Goal: Task Accomplishment & Management: Complete application form

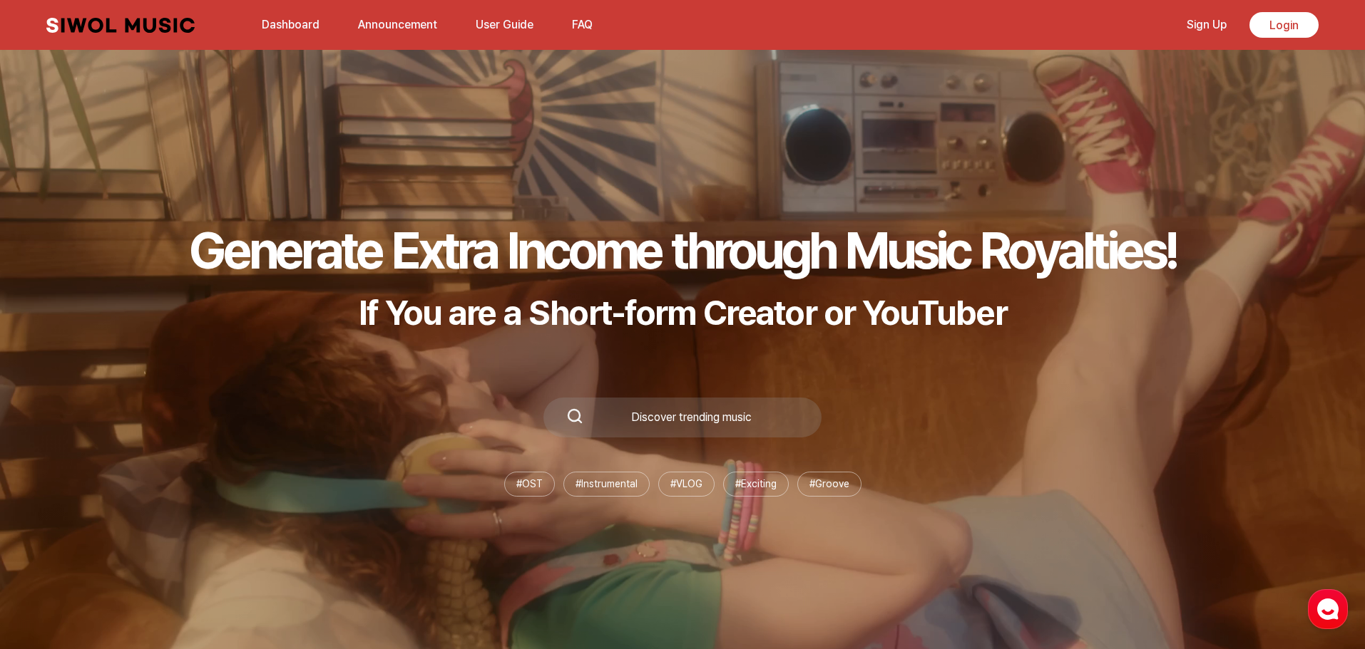
click at [670, 412] on div "Discover trending music" at bounding box center [690, 417] width 215 height 11
click at [765, 351] on div "Generate Extra Income through Music Royalties! If You are a Short-form Creator …" at bounding box center [682, 358] width 1365 height 582
click at [1217, 26] on link "Sign Up" at bounding box center [1206, 24] width 57 height 31
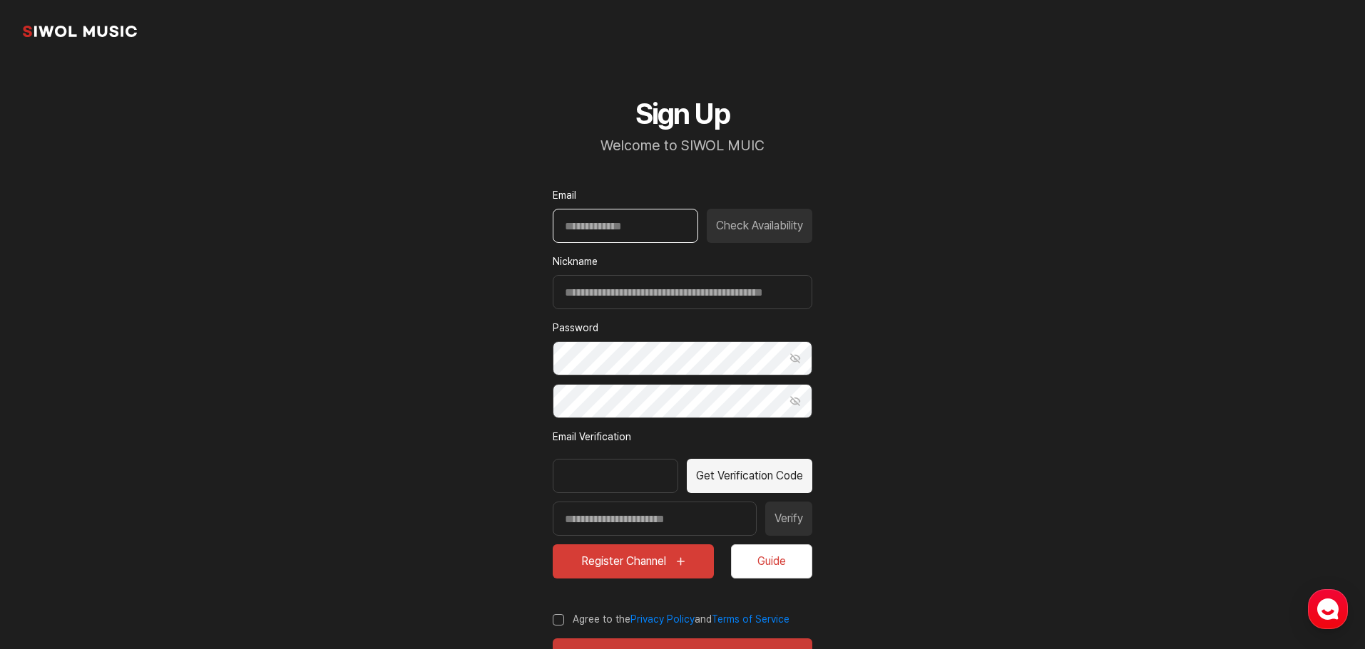
click at [623, 212] on input "Email" at bounding box center [625, 226] width 145 height 34
type input "**********"
click at [744, 227] on button "Check Availability" at bounding box center [760, 226] width 106 height 34
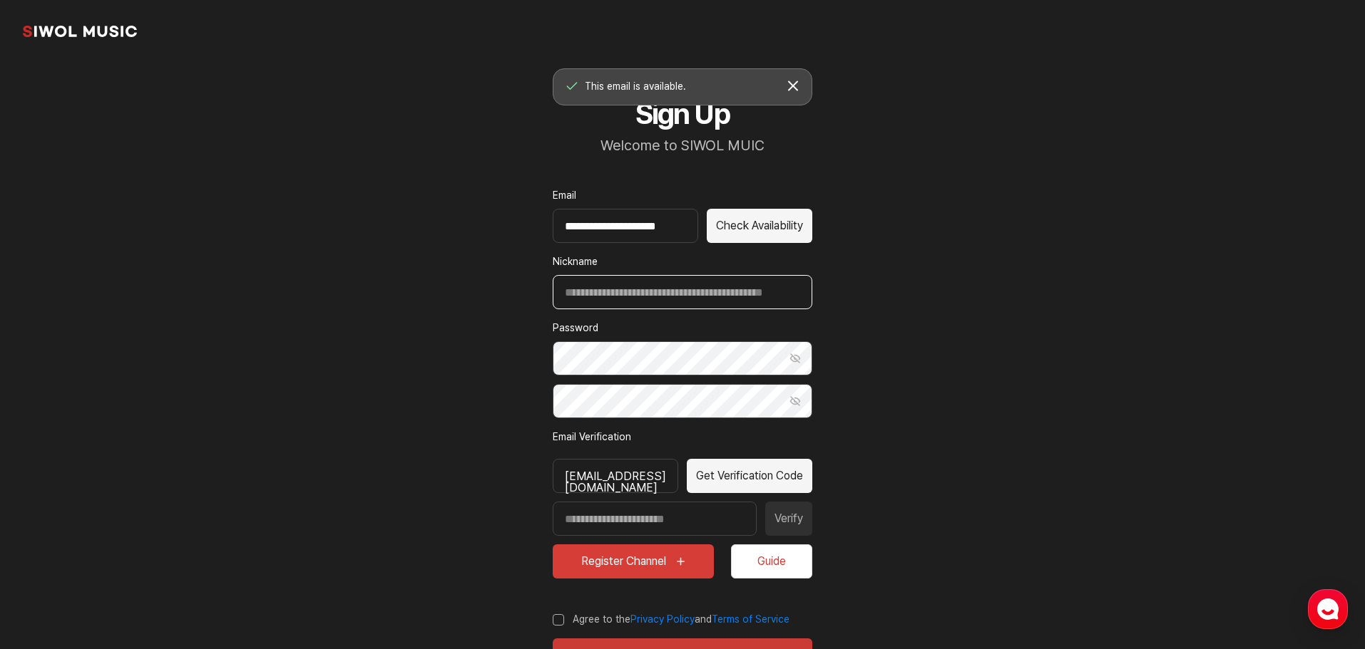
click at [714, 300] on input "Nickname" at bounding box center [683, 292] width 260 height 34
type input "**********"
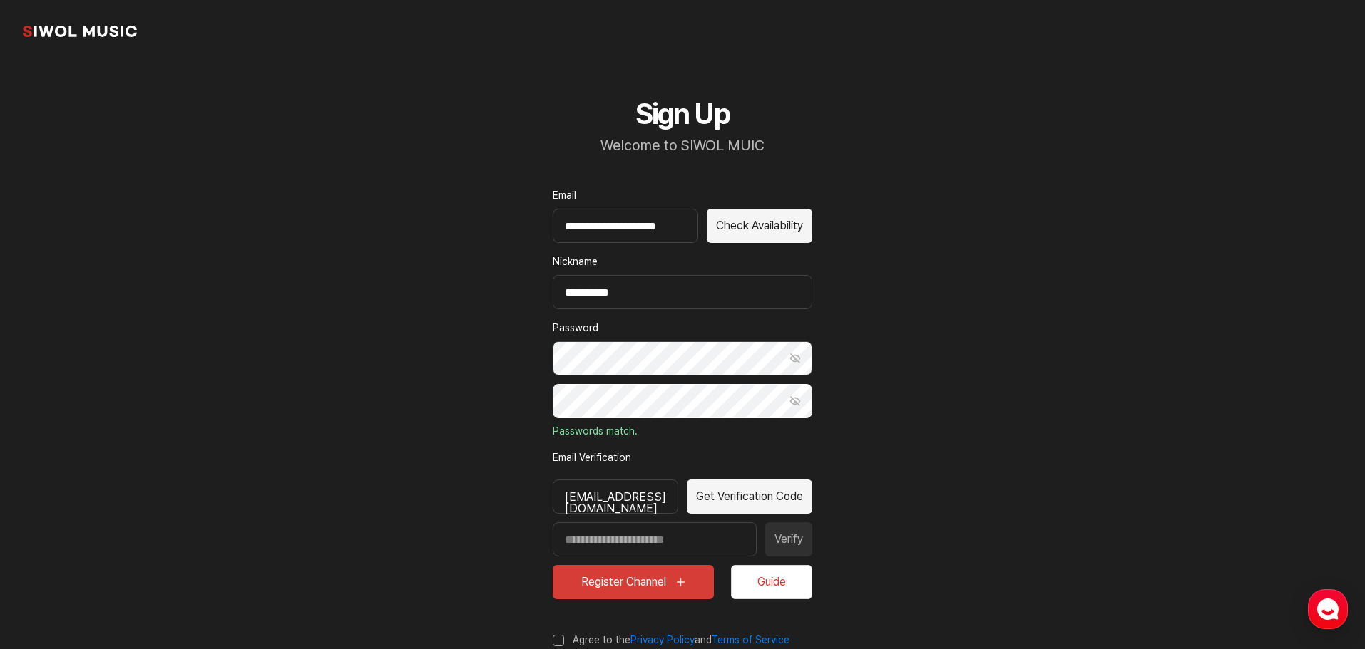
scroll to position [83, 0]
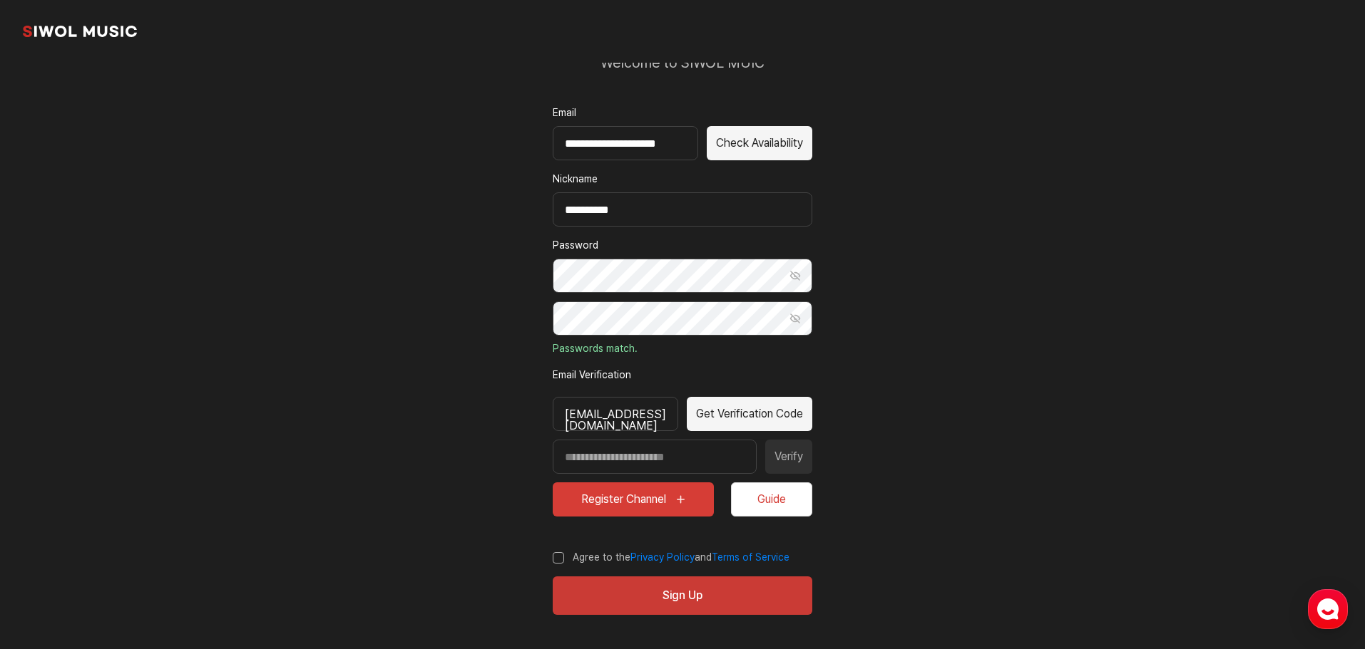
click at [749, 413] on button "Get Verification Code" at bounding box center [749, 414] width 125 height 34
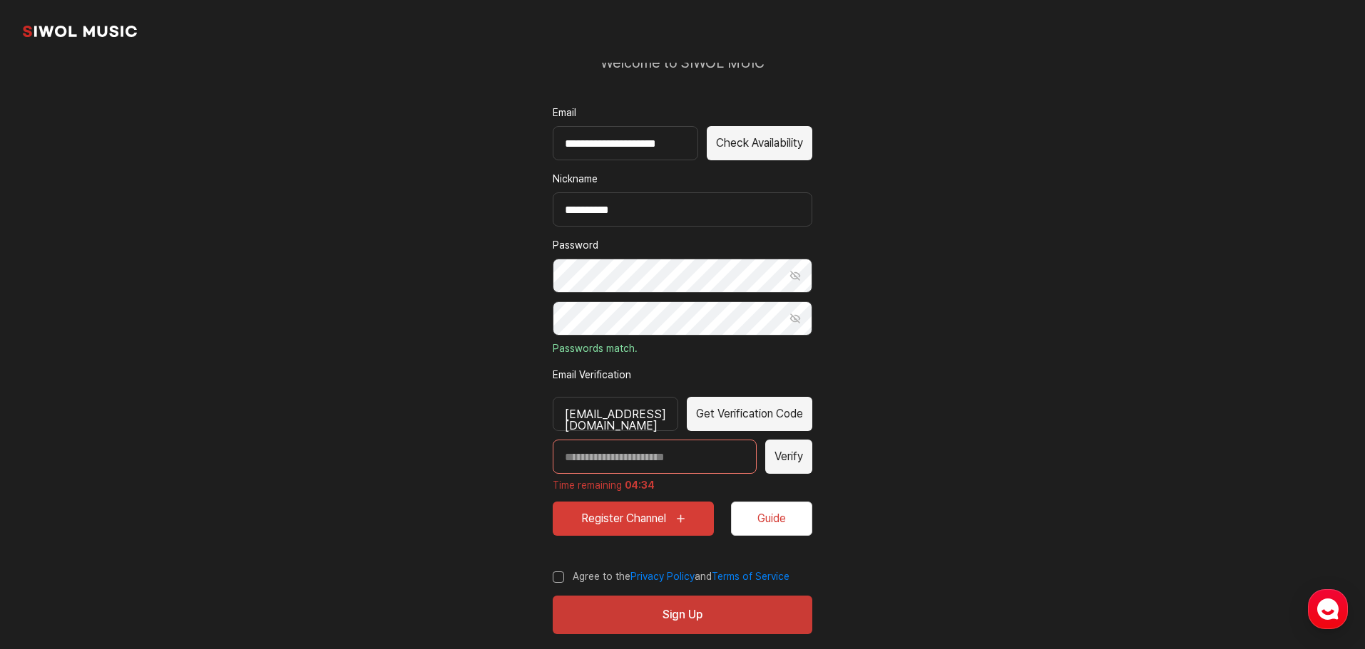
click at [630, 449] on input "Enter verification code" at bounding box center [655, 457] width 204 height 34
paste input "*****"
type input "*****"
click at [797, 463] on button "Verify" at bounding box center [788, 457] width 47 height 34
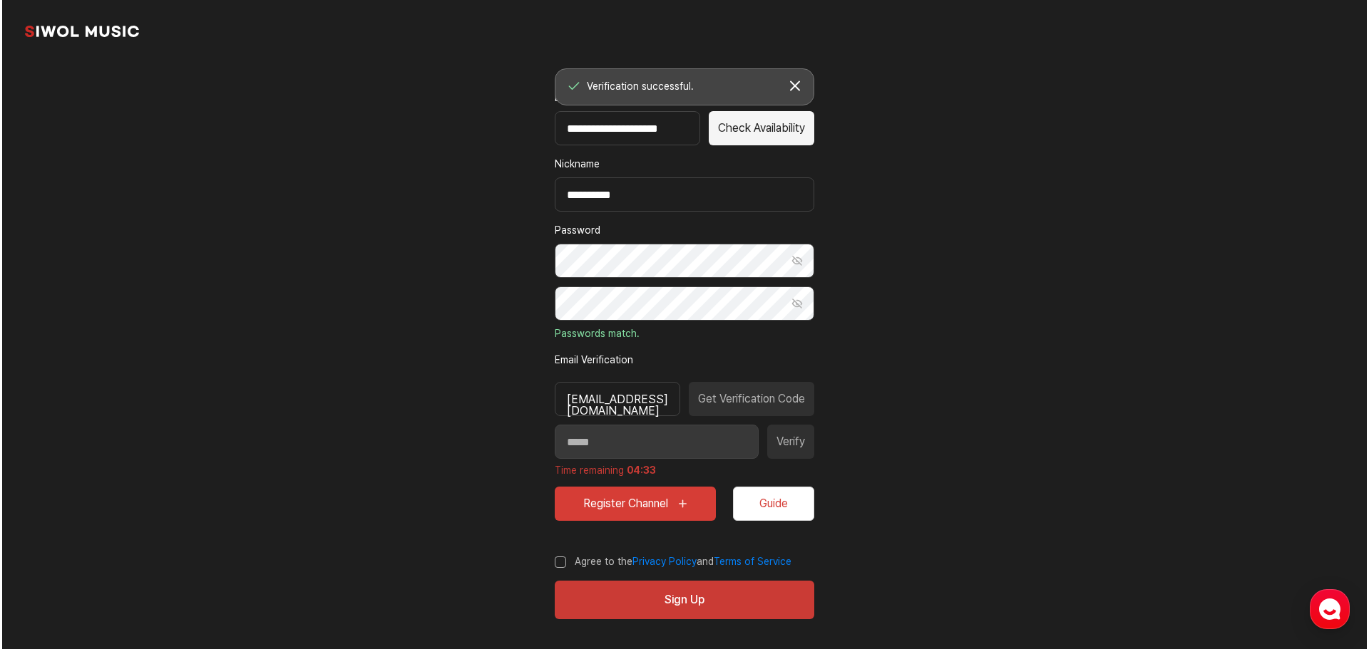
scroll to position [102, 0]
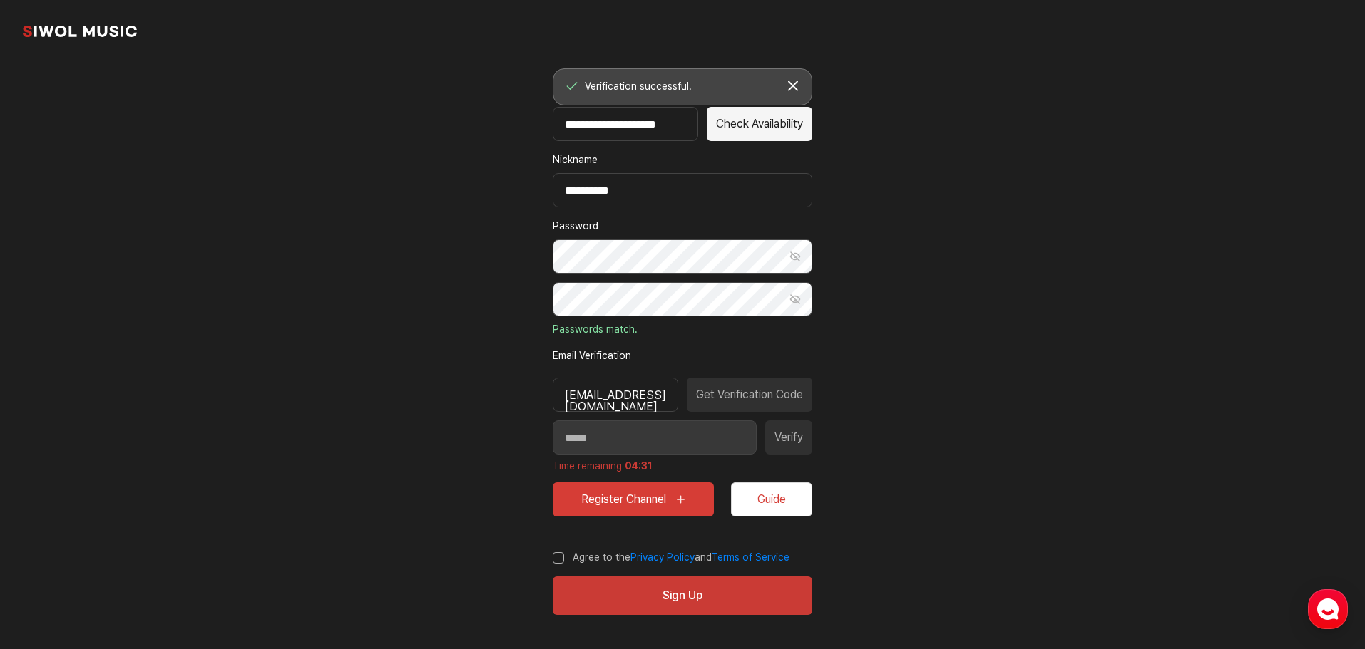
click at [796, 86] on button "토스트창 닫기" at bounding box center [793, 86] width 26 height 26
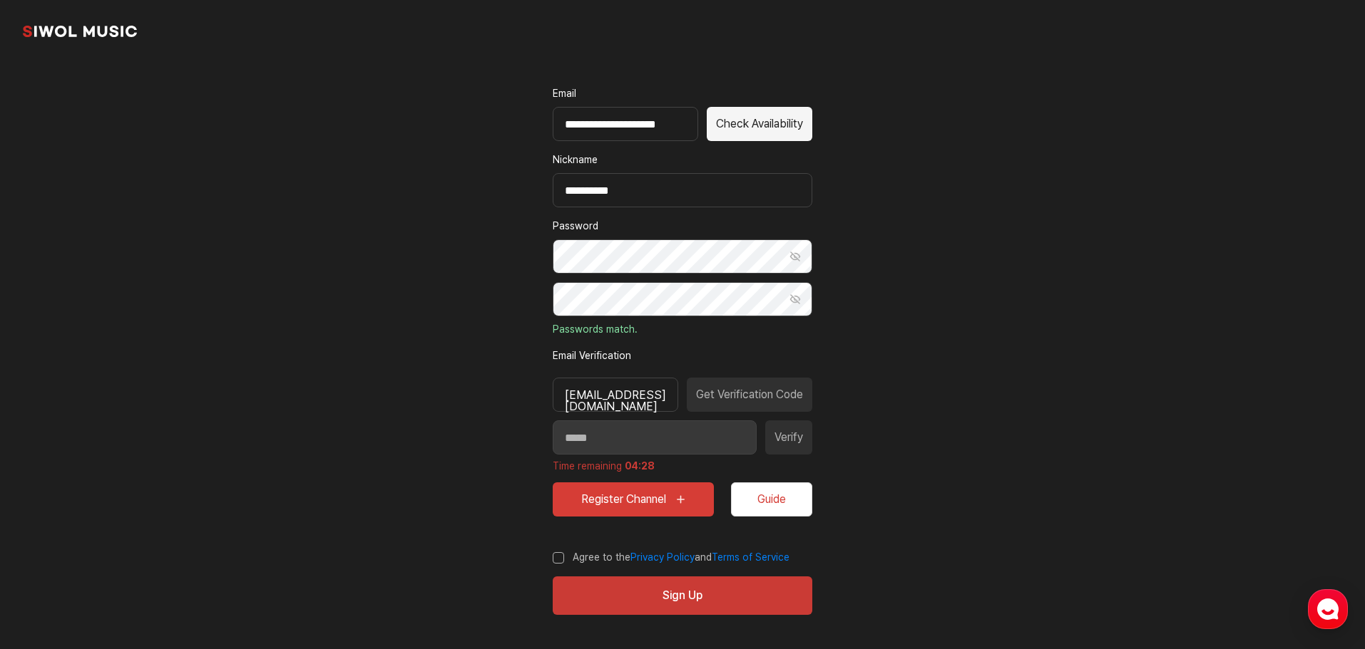
click at [557, 560] on label "Agree to the Privacy Policy and Terms of Service" at bounding box center [671, 558] width 237 height 14
click at [615, 597] on button "Sign Up" at bounding box center [683, 596] width 260 height 38
click at [650, 504] on button "Register Channel" at bounding box center [633, 500] width 161 height 34
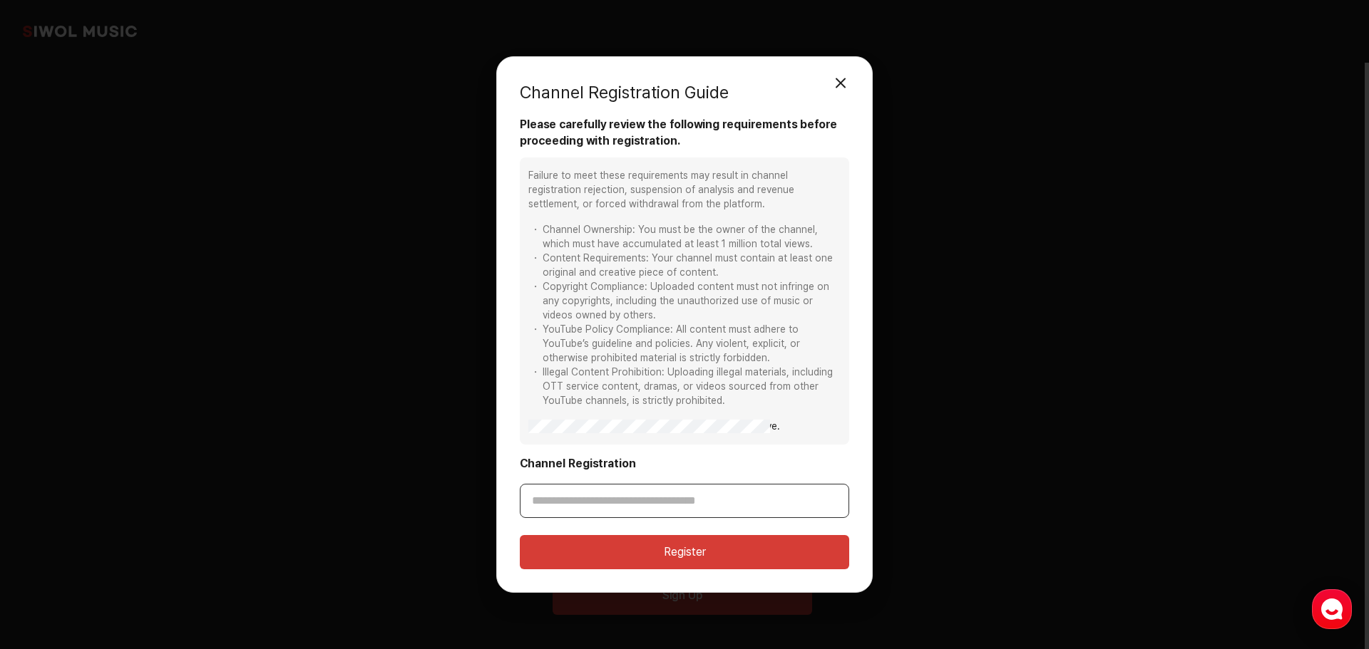
click at [689, 510] on input "Channel Registration" at bounding box center [684, 501] width 329 height 34
paste input "**********"
type input "**********"
click at [738, 543] on button "Register" at bounding box center [684, 552] width 329 height 34
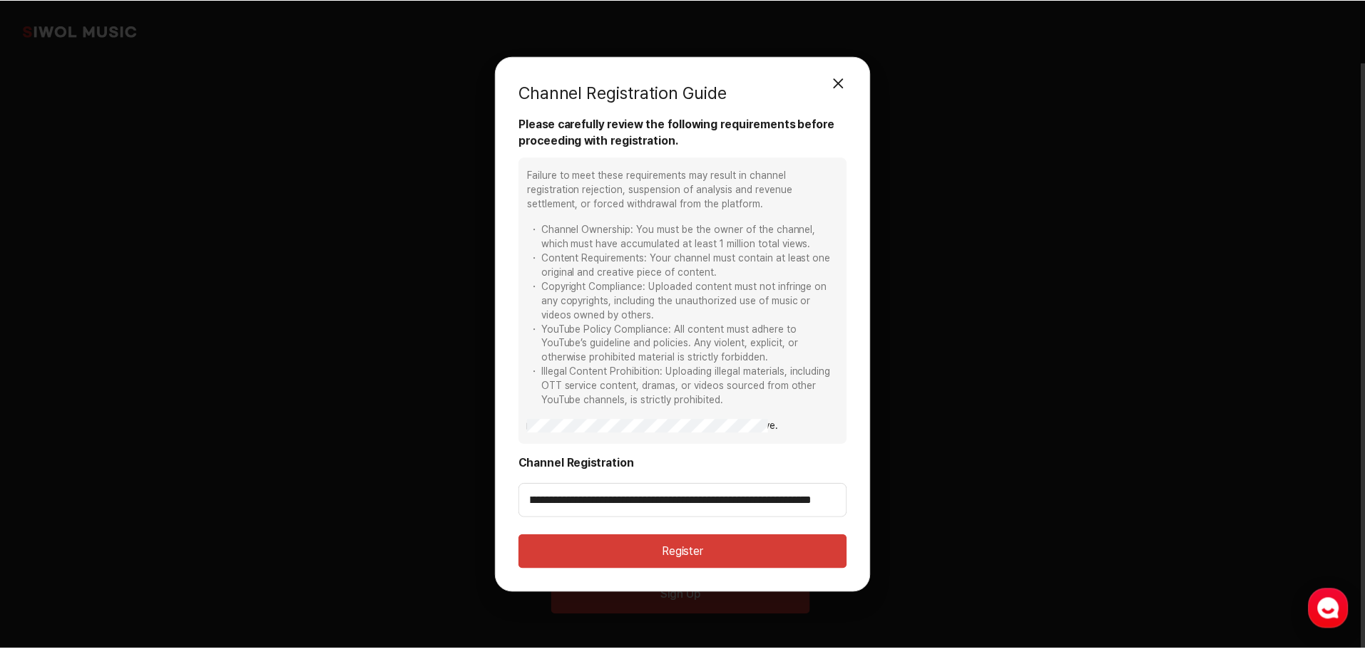
scroll to position [0, 0]
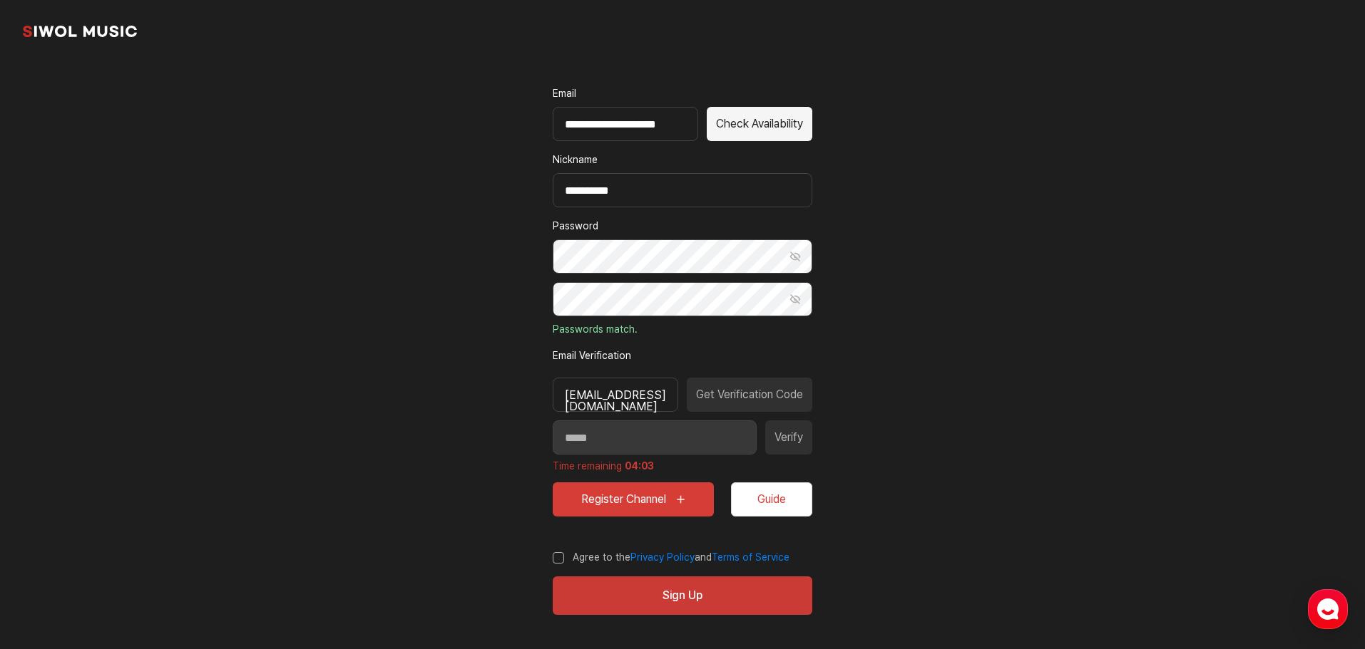
type input "*******"
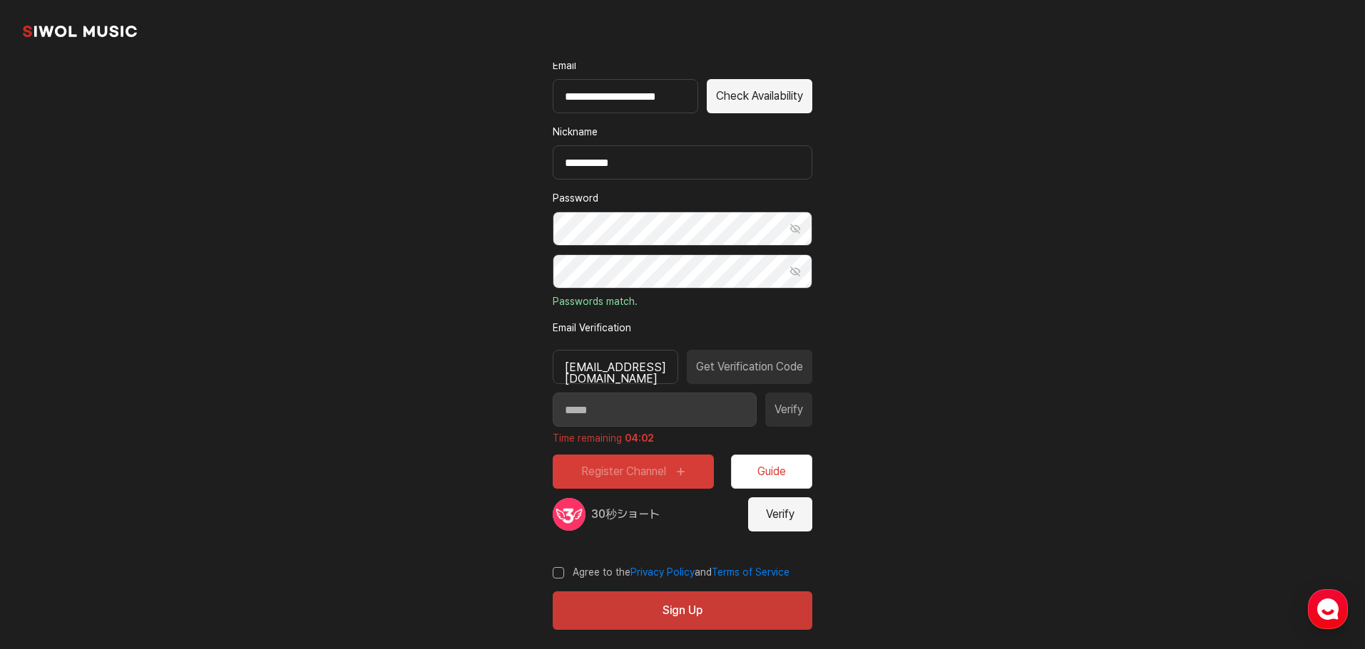
scroll to position [145, 0]
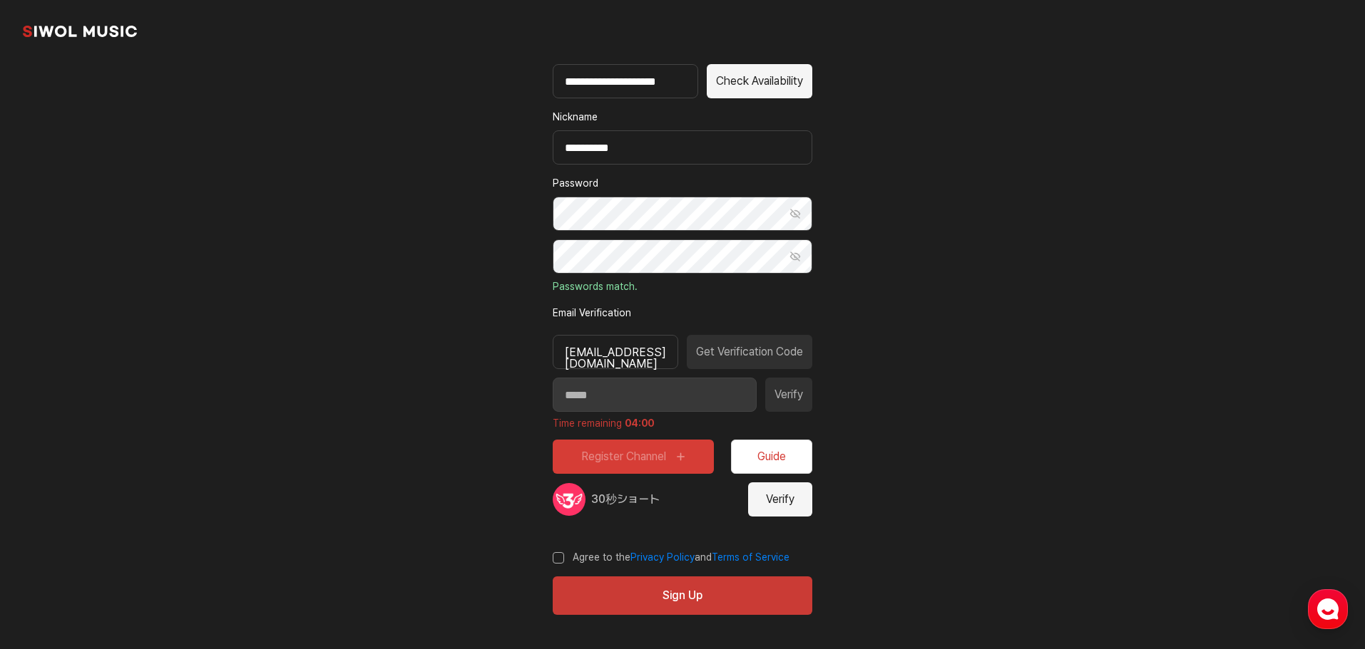
click at [776, 510] on button "Verify" at bounding box center [780, 500] width 64 height 34
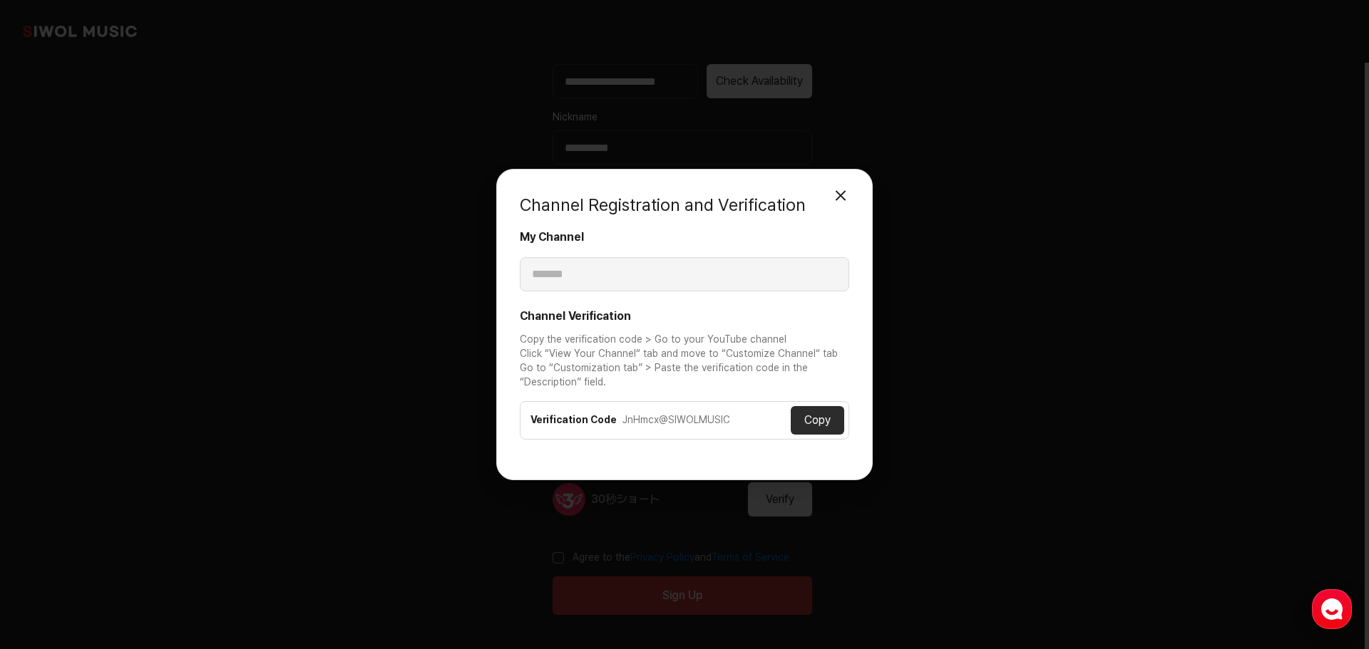
click at [720, 416] on div "JnHmcx@SIWOLMUSIC" at bounding box center [706, 421] width 168 height 14
click at [811, 420] on button "Copy" at bounding box center [817, 420] width 53 height 29
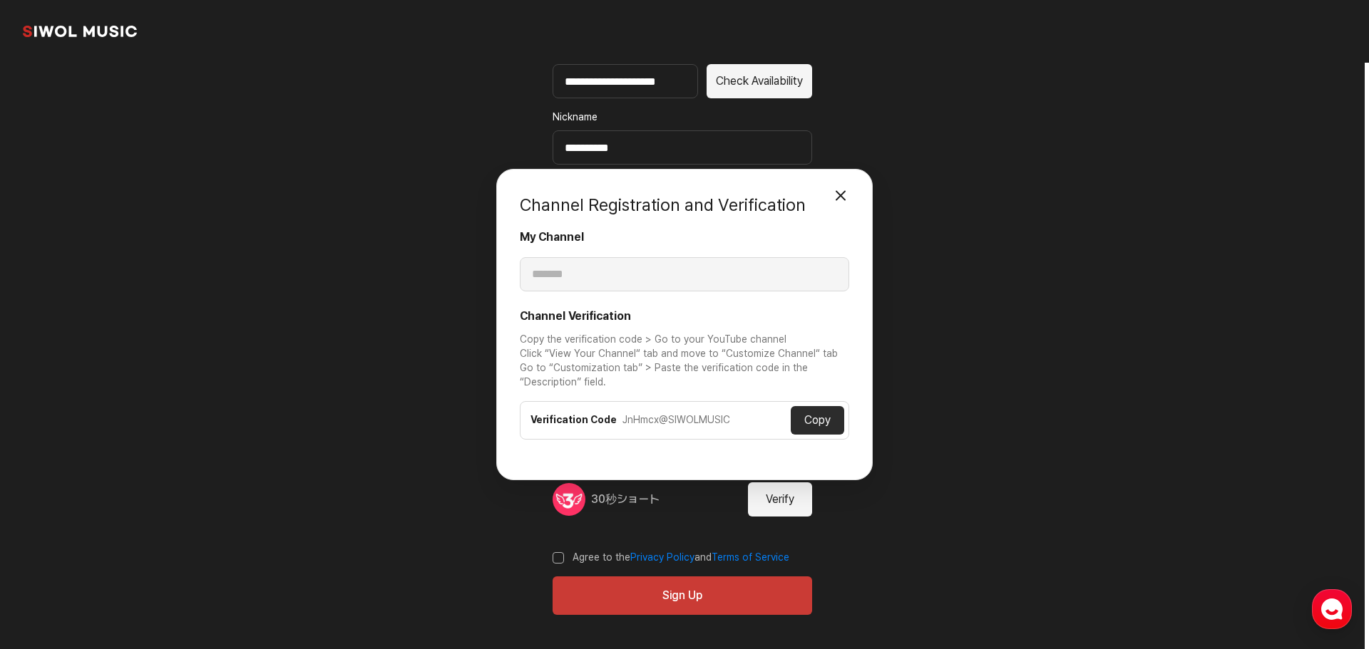
click at [833, 199] on button "Close Modal" at bounding box center [840, 195] width 29 height 29
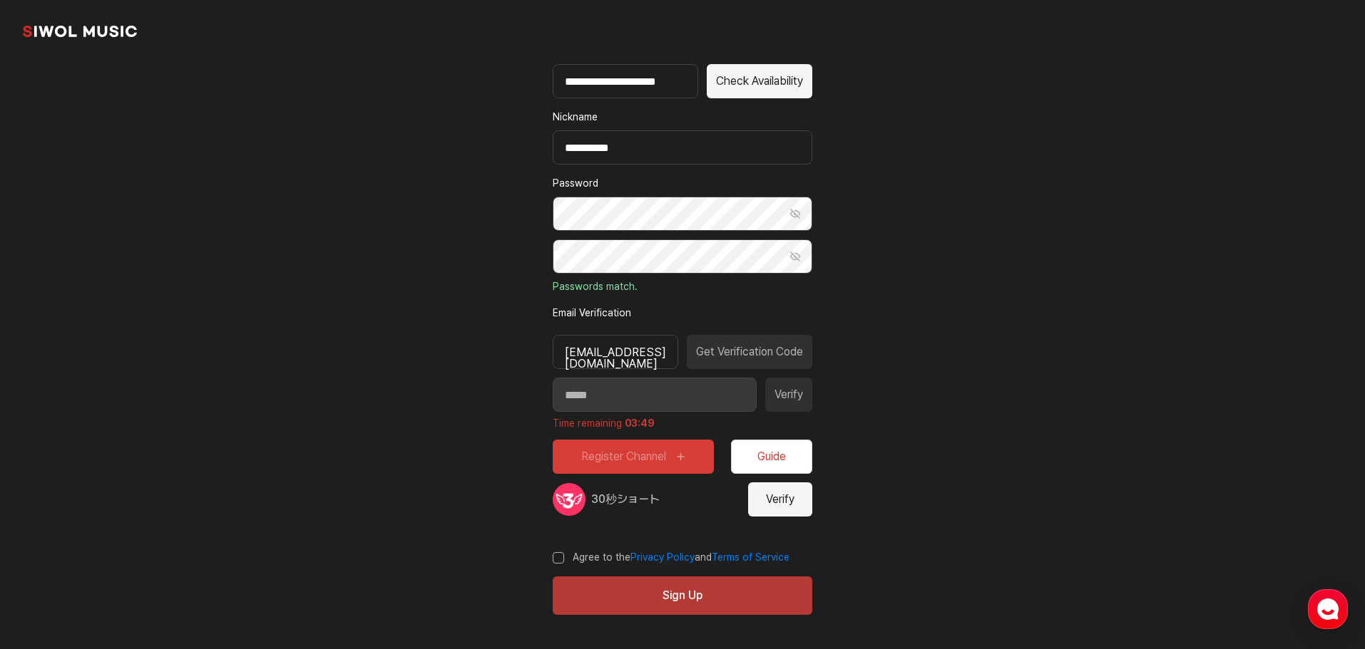
click at [680, 601] on button "Sign Up" at bounding box center [683, 596] width 260 height 38
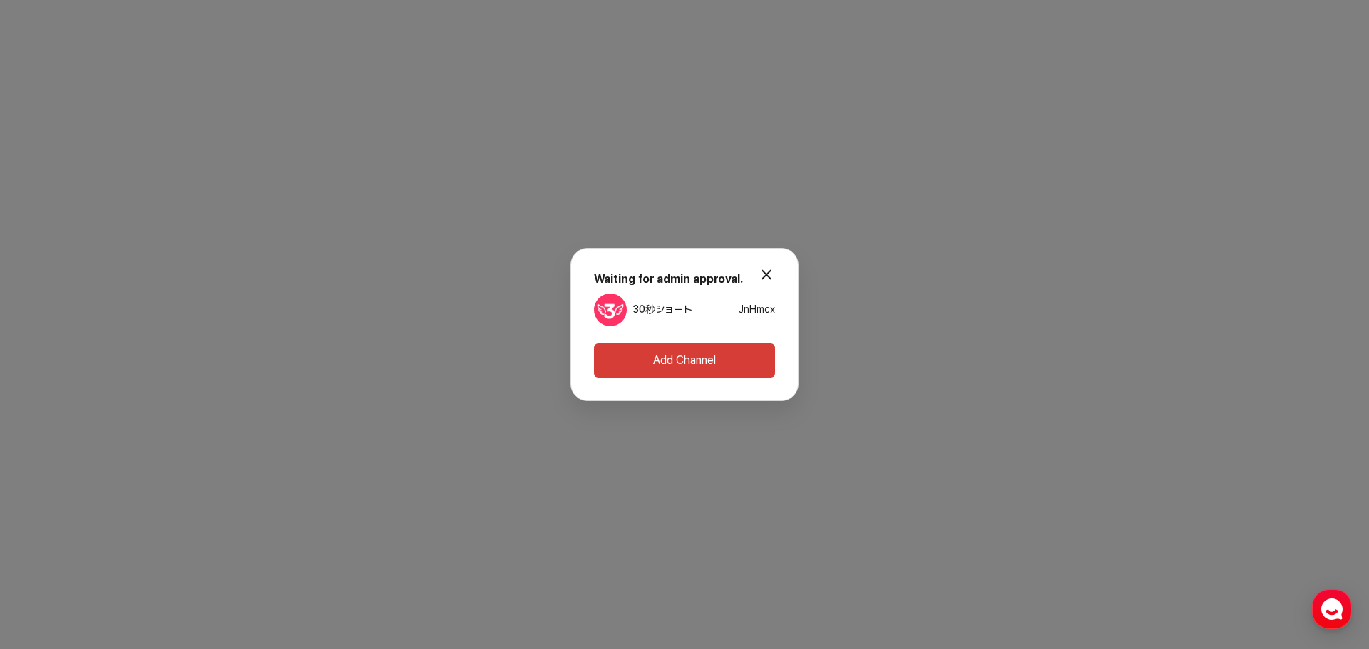
click at [733, 361] on button "Add Channel" at bounding box center [684, 361] width 181 height 34
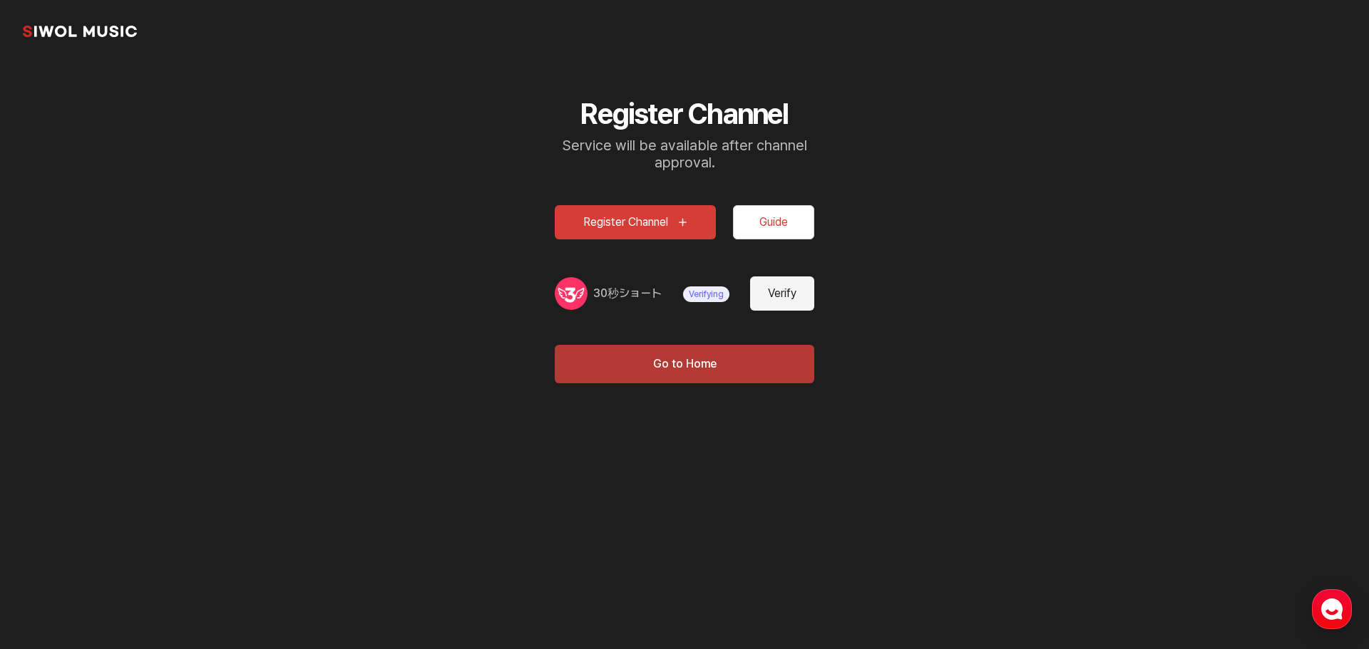
click at [722, 359] on button "Go to Home" at bounding box center [685, 364] width 260 height 38
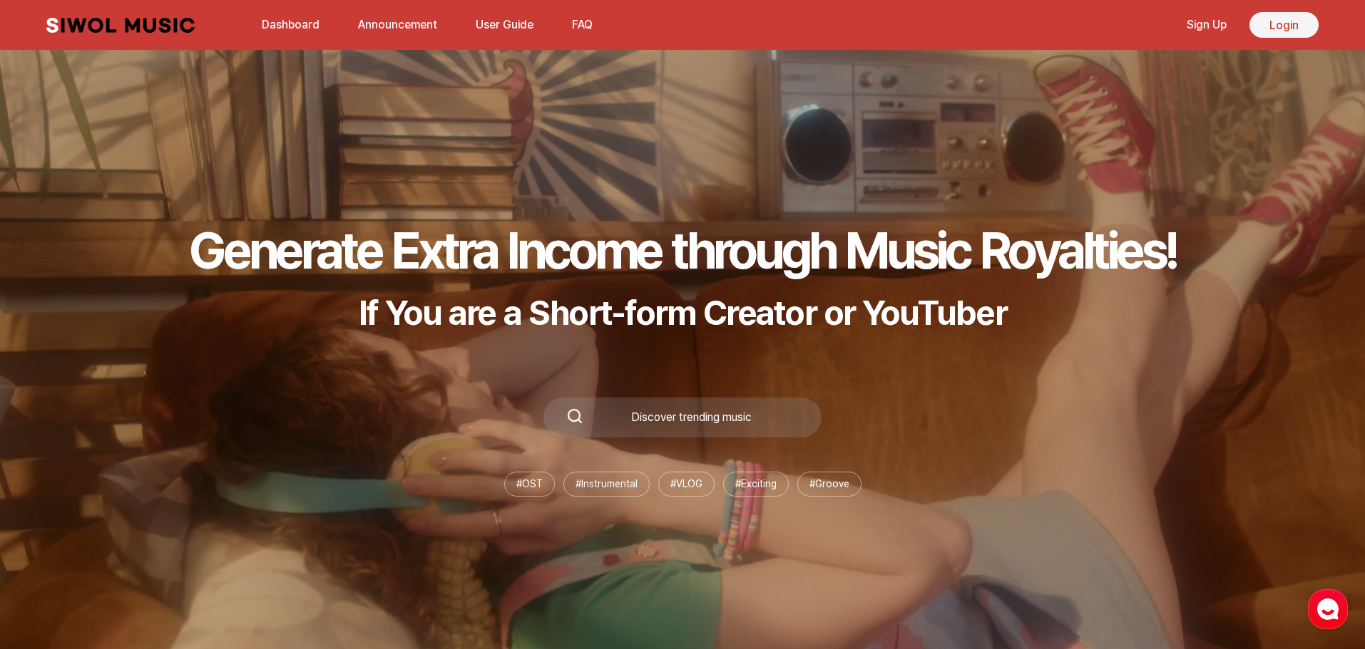
click at [1273, 26] on link "Login" at bounding box center [1283, 25] width 69 height 26
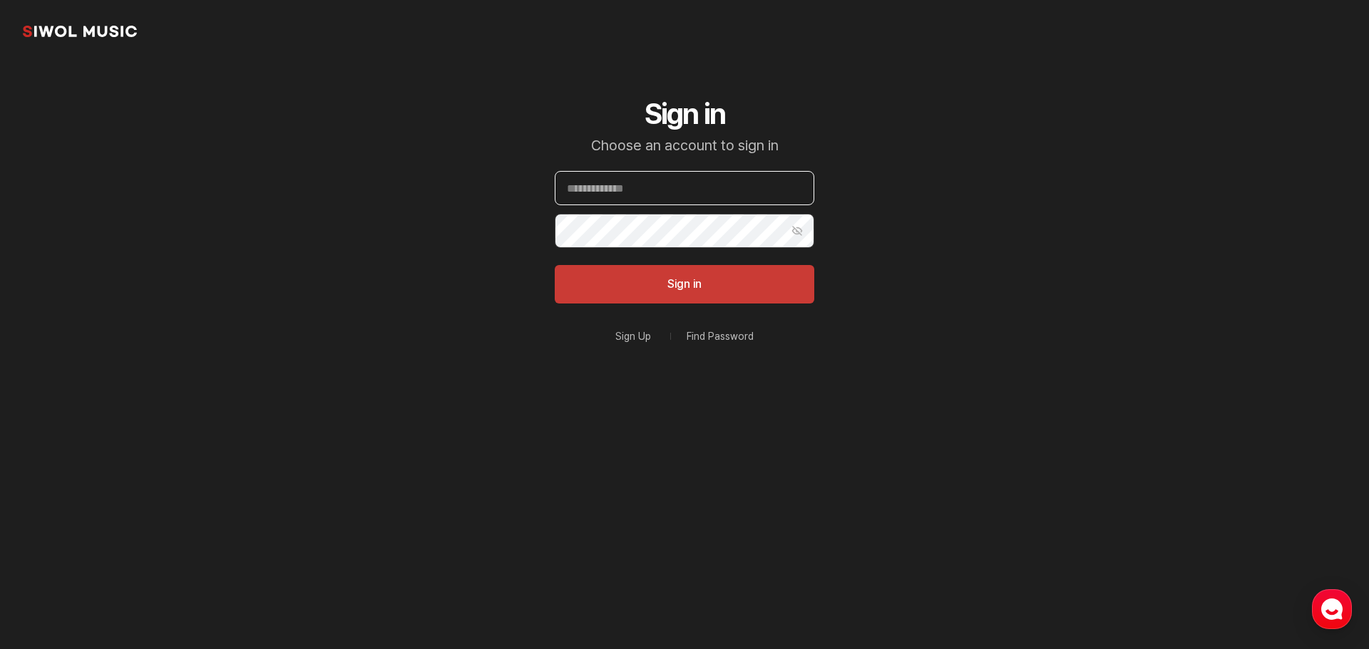
click at [698, 191] on input "Email" at bounding box center [685, 188] width 260 height 34
type input "**********"
click at [665, 292] on button "Sign in" at bounding box center [685, 284] width 260 height 38
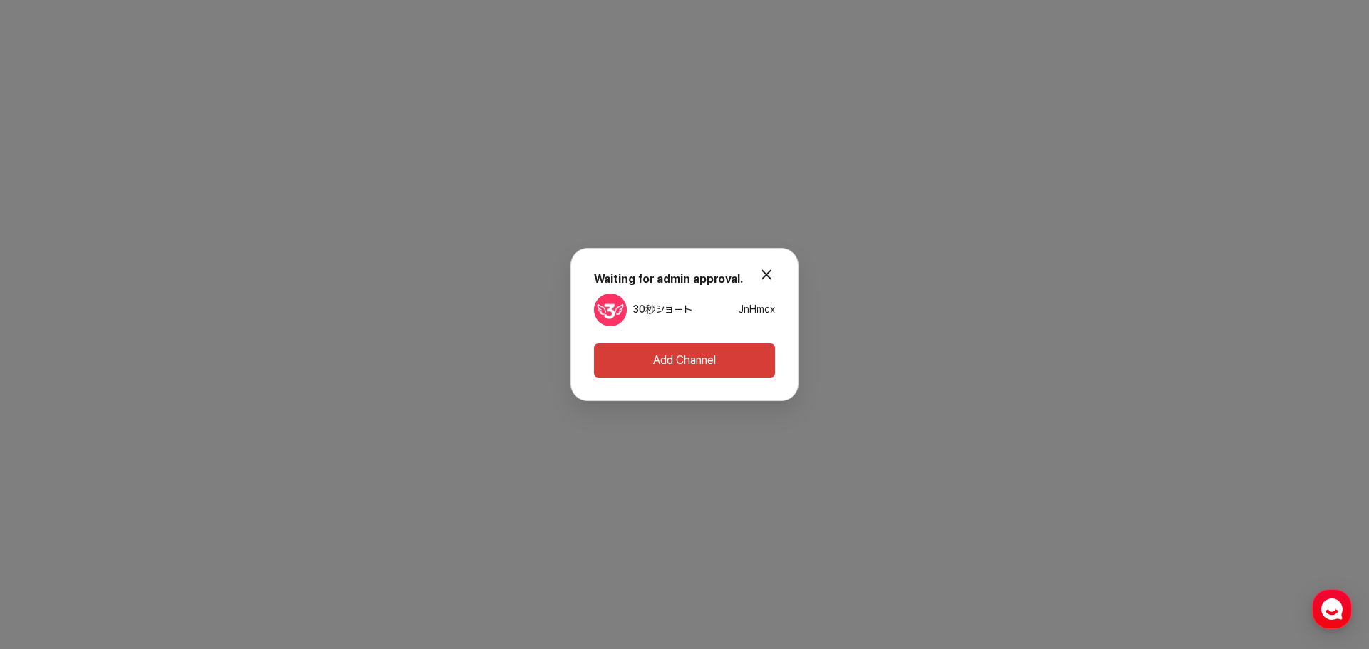
click at [762, 274] on button "modal.close" at bounding box center [766, 274] width 29 height 29
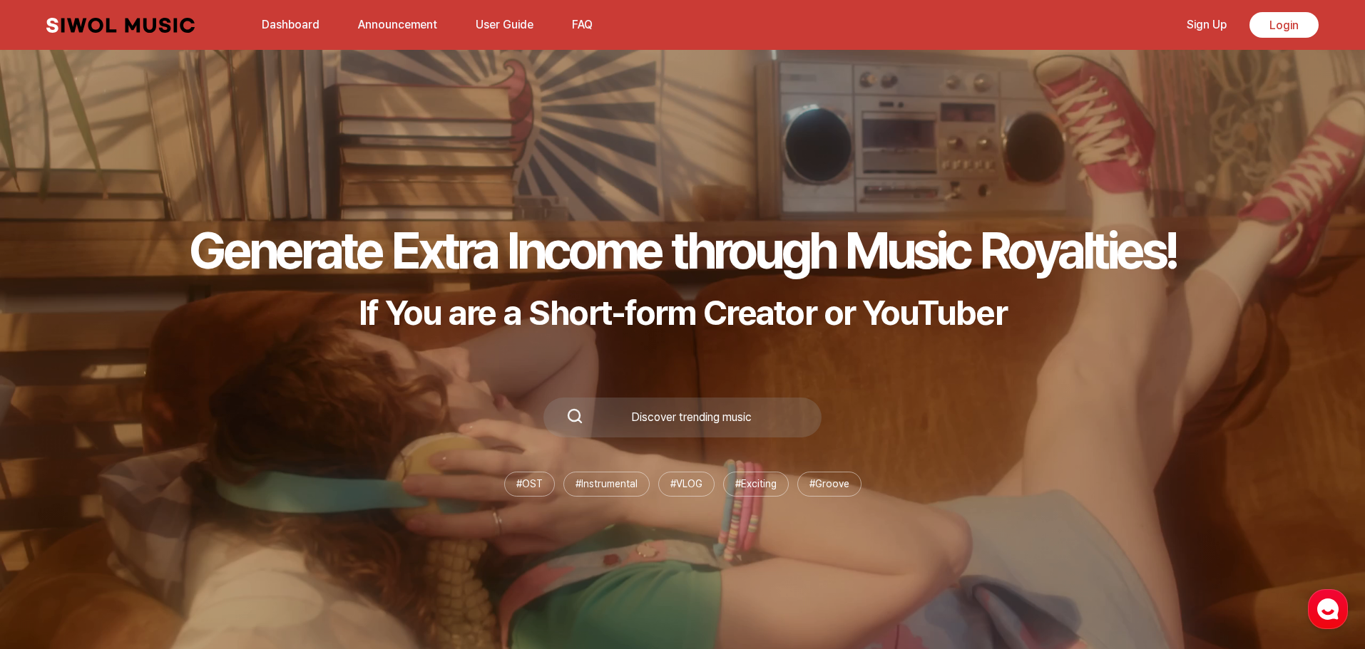
click at [710, 420] on div "Discover trending music" at bounding box center [690, 417] width 215 height 11
click at [1293, 23] on link "Login" at bounding box center [1283, 25] width 69 height 26
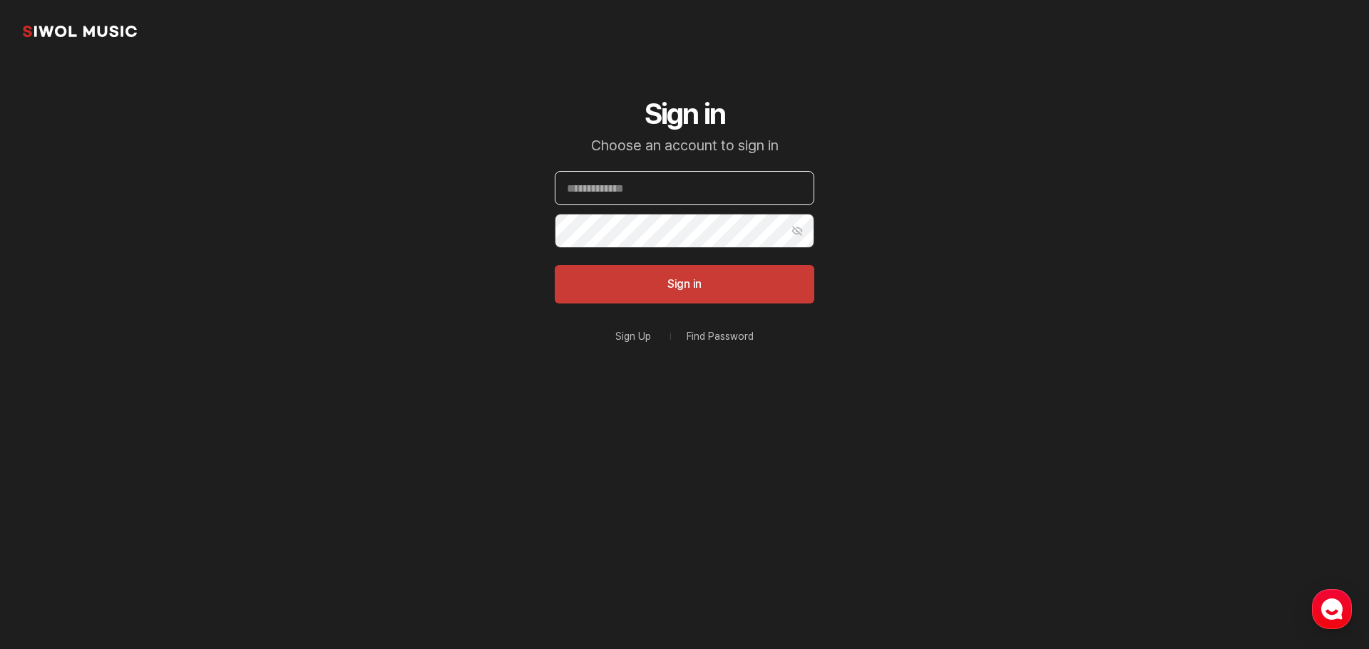
click at [682, 188] on input "Email" at bounding box center [685, 188] width 260 height 34
type input "**********"
click at [704, 273] on button "Sign in" at bounding box center [685, 284] width 260 height 38
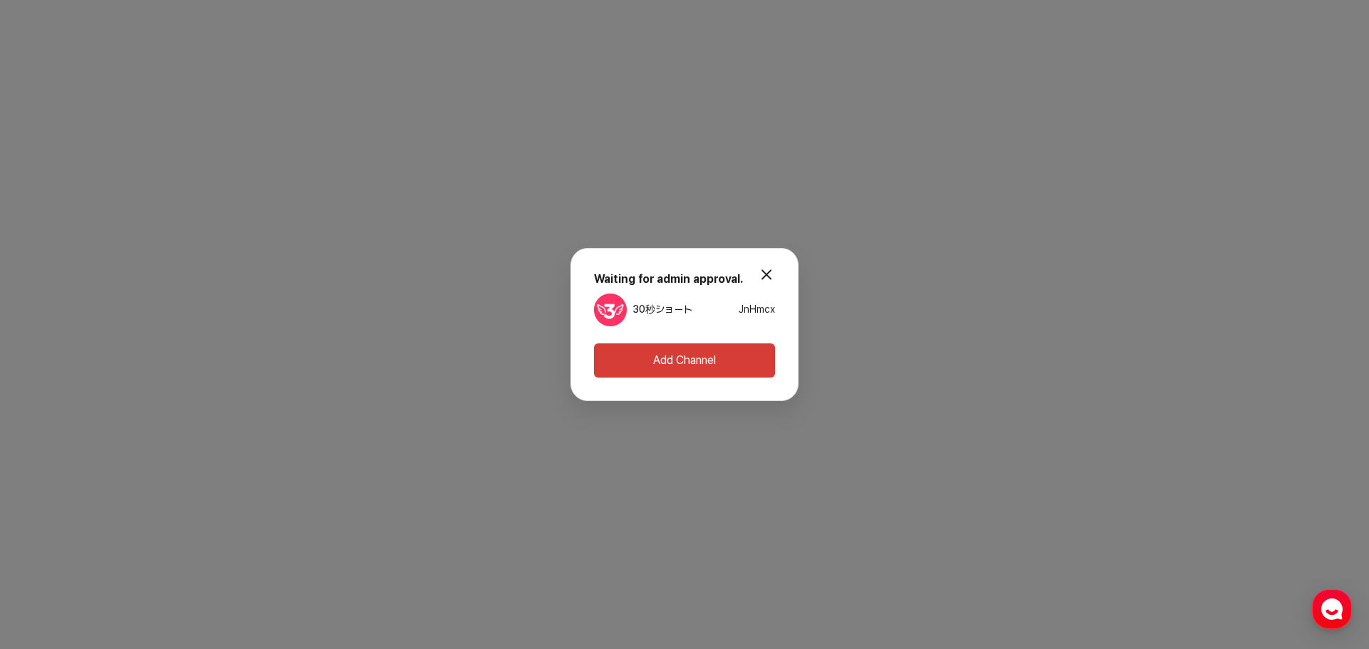
click at [675, 314] on link "30秒ショート" at bounding box center [662, 310] width 60 height 14
click at [755, 310] on span "JnHmcx" at bounding box center [757, 309] width 36 height 11
click at [771, 283] on button "modal.close" at bounding box center [766, 274] width 29 height 29
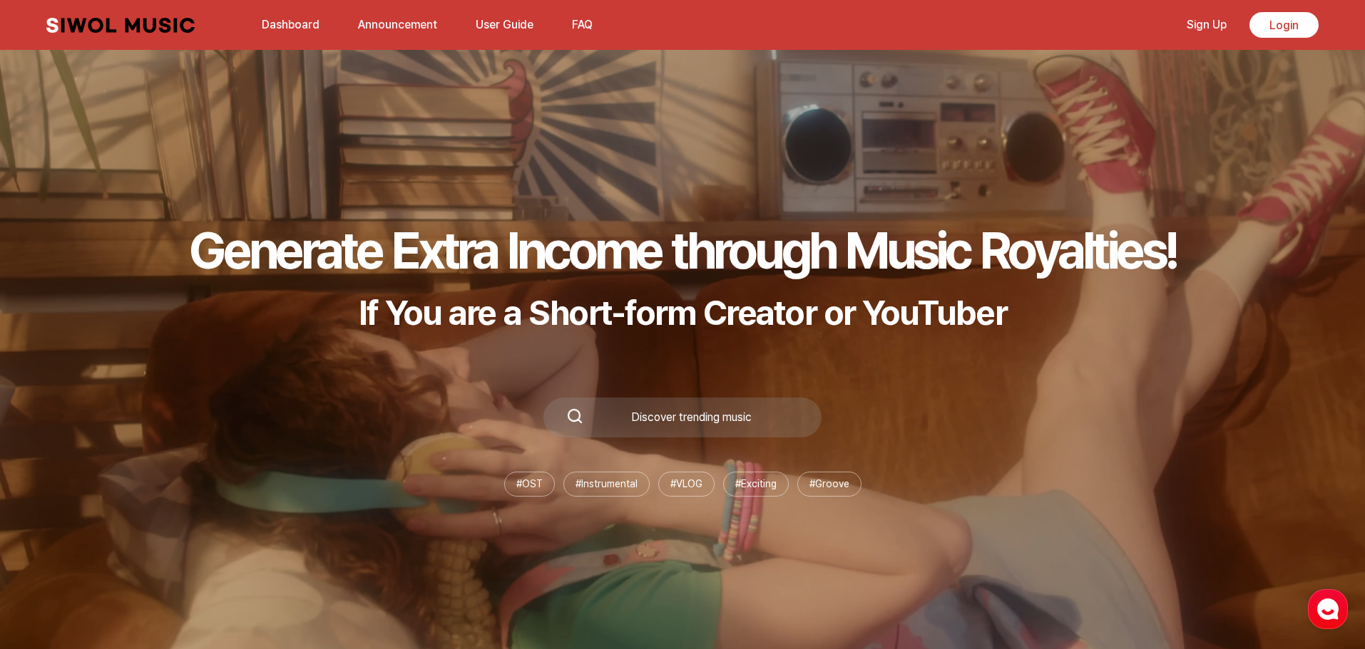
click at [1213, 25] on link "Sign Up" at bounding box center [1206, 24] width 57 height 31
click at [514, 26] on link "User Guide" at bounding box center [504, 24] width 75 height 31
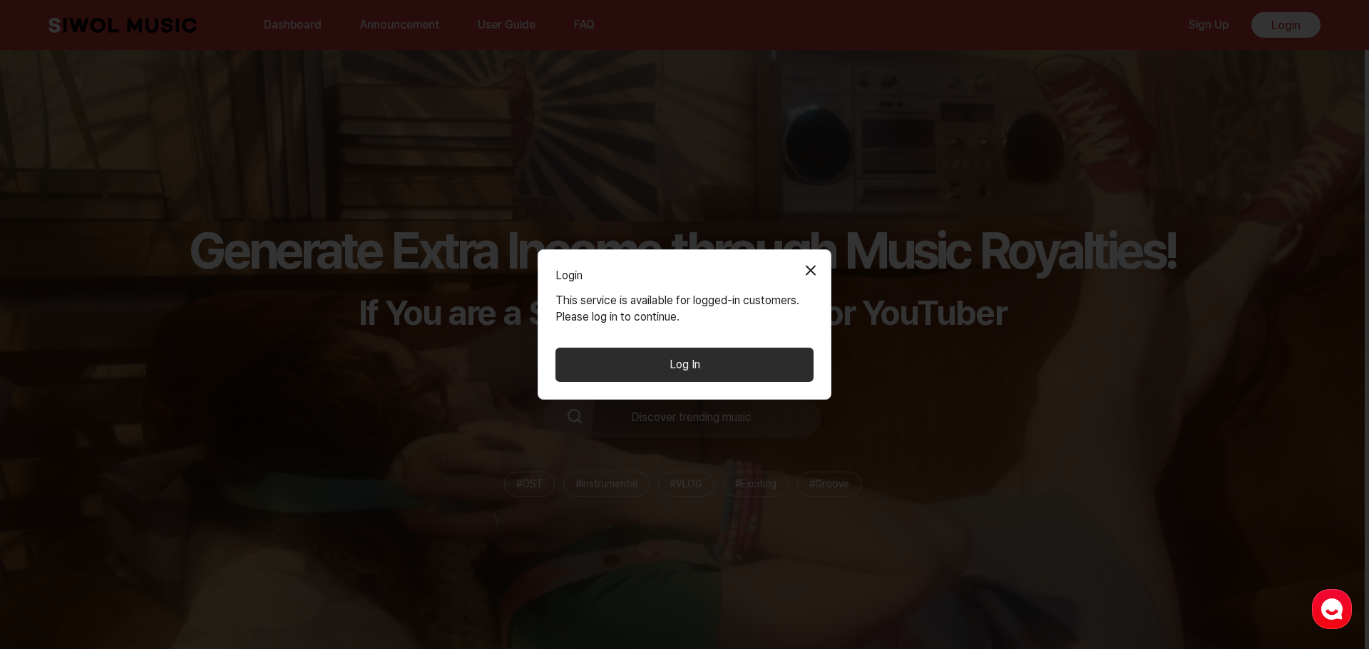
click at [811, 257] on button "Close Modal" at bounding box center [810, 270] width 29 height 29
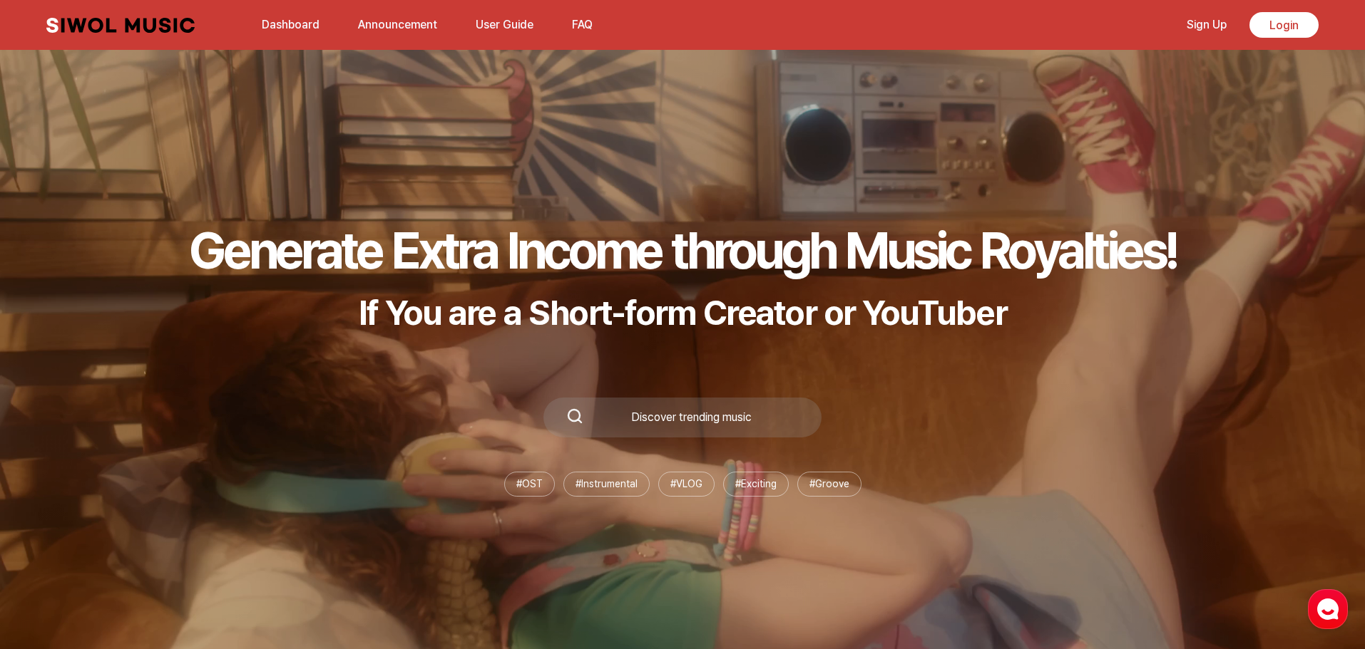
click at [266, 28] on link "Dashboard" at bounding box center [290, 24] width 75 height 31
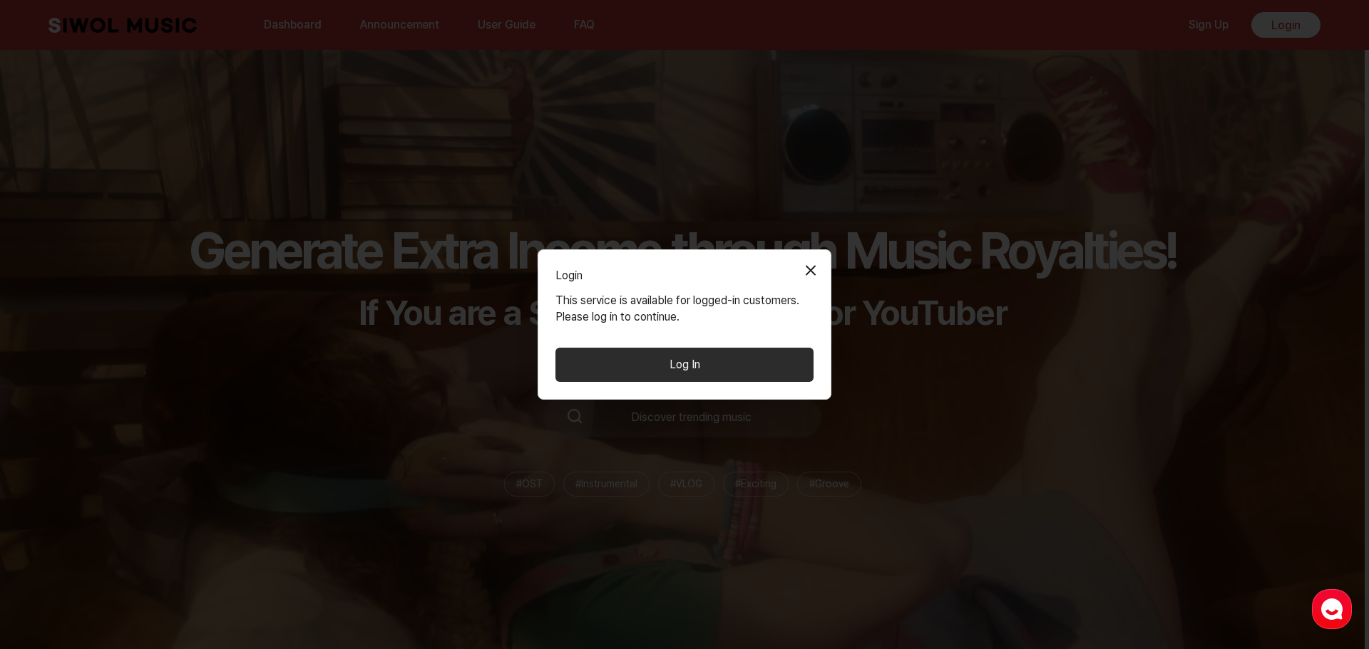
click at [764, 354] on button "Log In" at bounding box center [684, 365] width 258 height 34
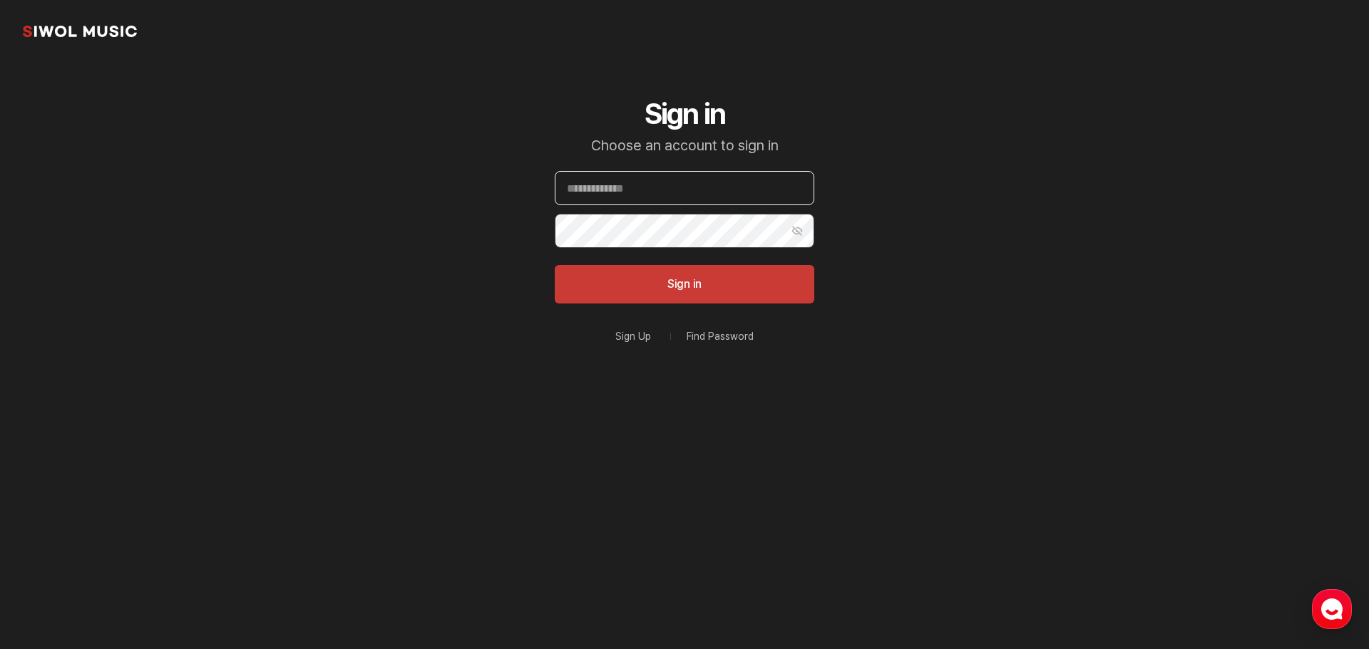
click at [691, 175] on input "Email" at bounding box center [685, 188] width 260 height 34
type input "**********"
click at [749, 287] on button "Sign in" at bounding box center [685, 284] width 260 height 38
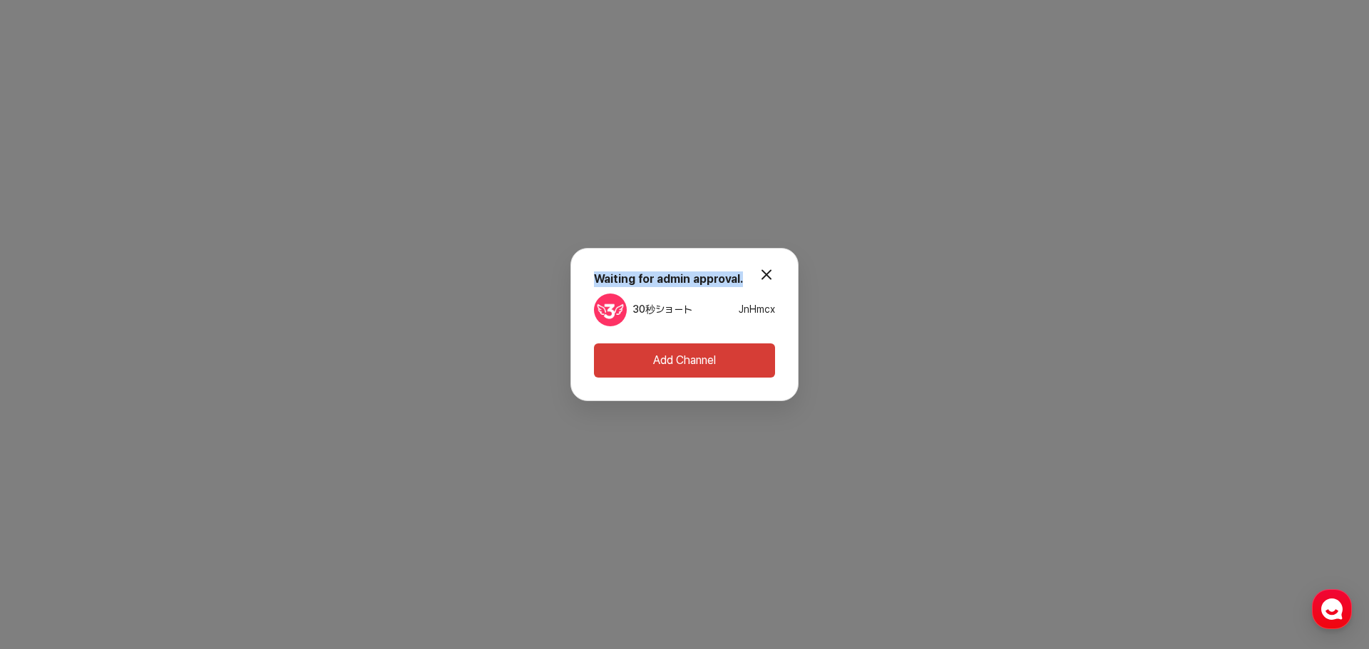
drag, startPoint x: 739, startPoint y: 282, endPoint x: 597, endPoint y: 282, distance: 141.9
click at [597, 282] on strong "Waiting for admin approval." at bounding box center [668, 279] width 149 height 14
click at [761, 270] on button "modal.close" at bounding box center [766, 274] width 29 height 29
